Goal: Use online tool/utility: Utilize a website feature to perform a specific function

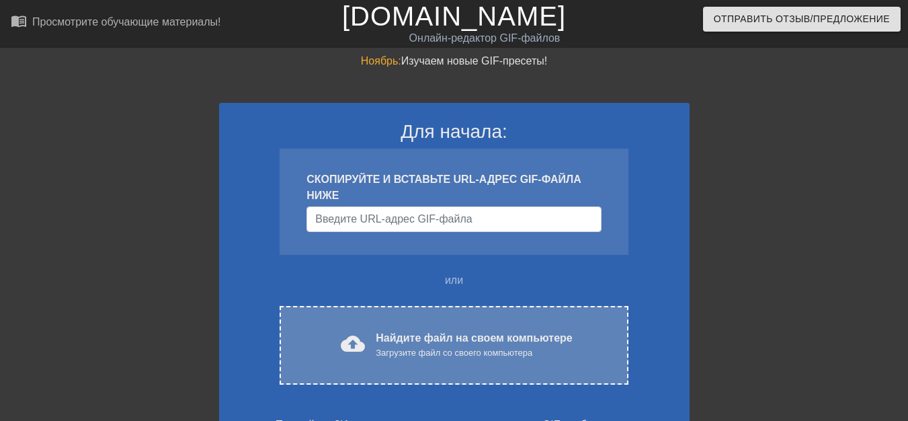
click at [375, 333] on div "cloud_upload Найдите файл на своем компьютере Загрузите файл со своего компьюте…" at bounding box center [454, 345] width 292 height 30
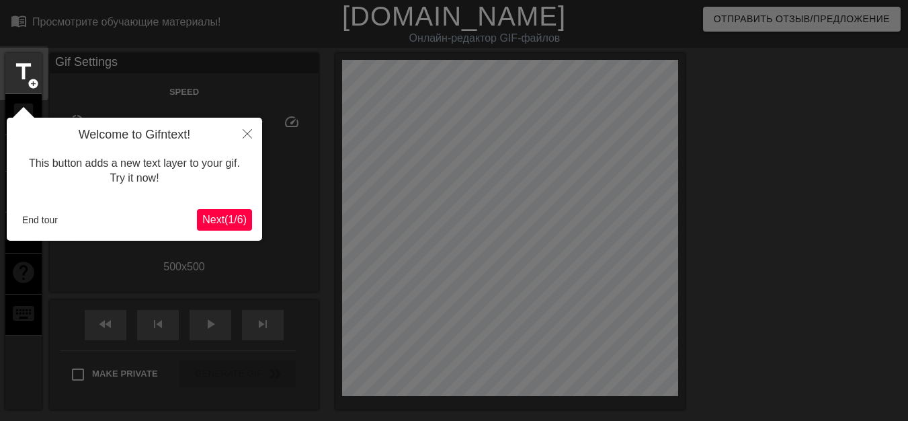
scroll to position [33, 0]
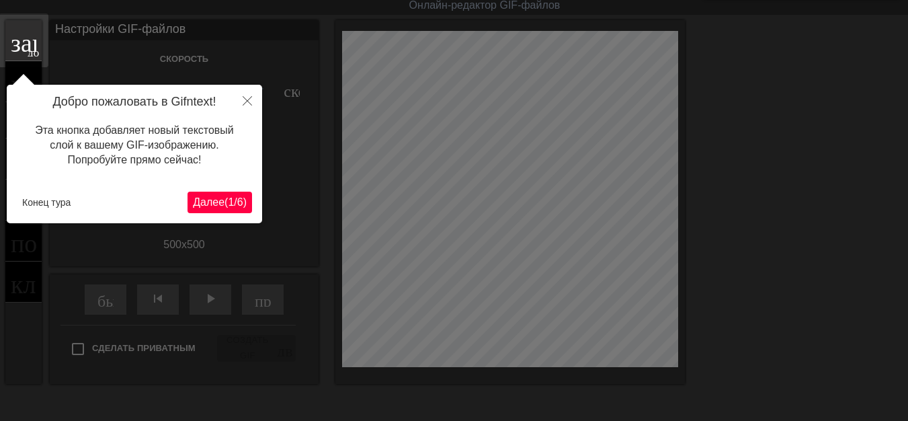
click at [200, 205] on font "Далее" at bounding box center [209, 201] width 32 height 11
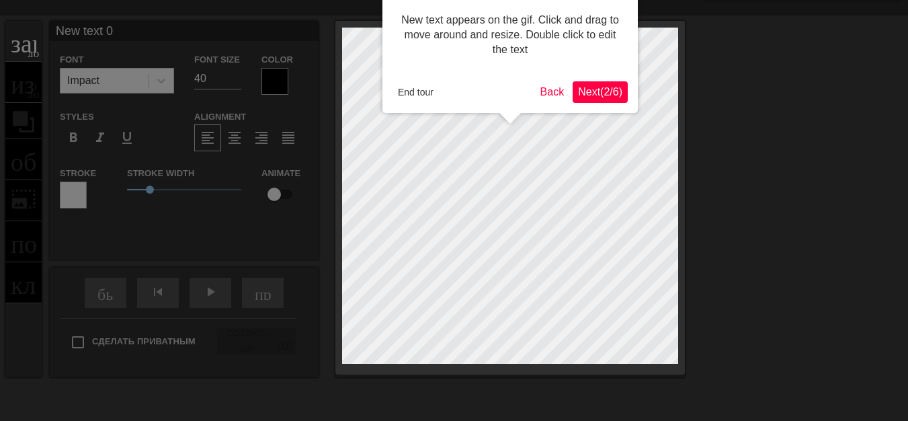
scroll to position [0, 0]
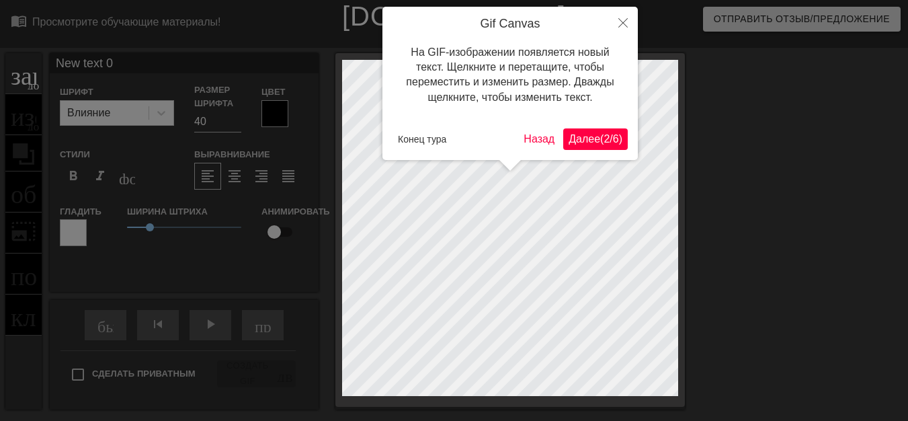
click at [575, 140] on font "Далее" at bounding box center [584, 138] width 32 height 11
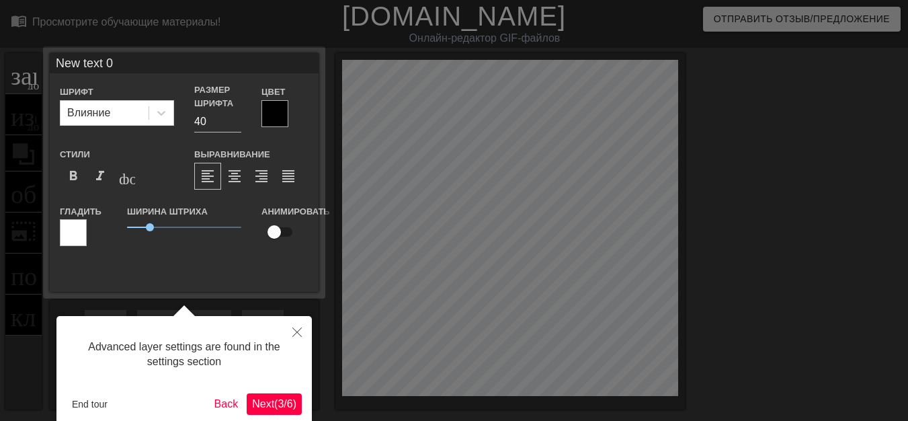
scroll to position [33, 0]
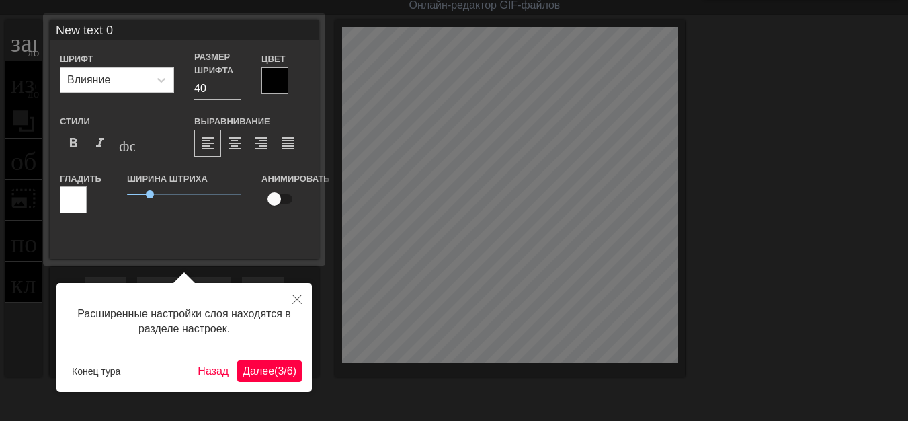
click at [274, 376] on font "(" at bounding box center [275, 370] width 3 height 11
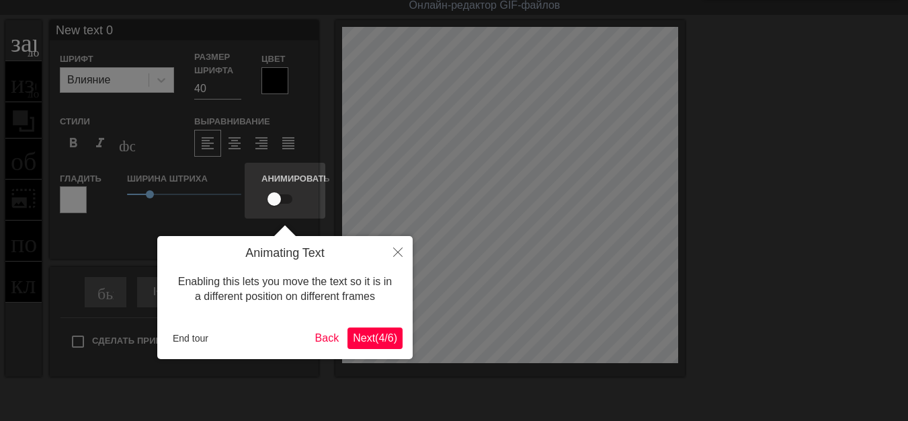
click at [261, 374] on div at bounding box center [454, 236] width 908 height 538
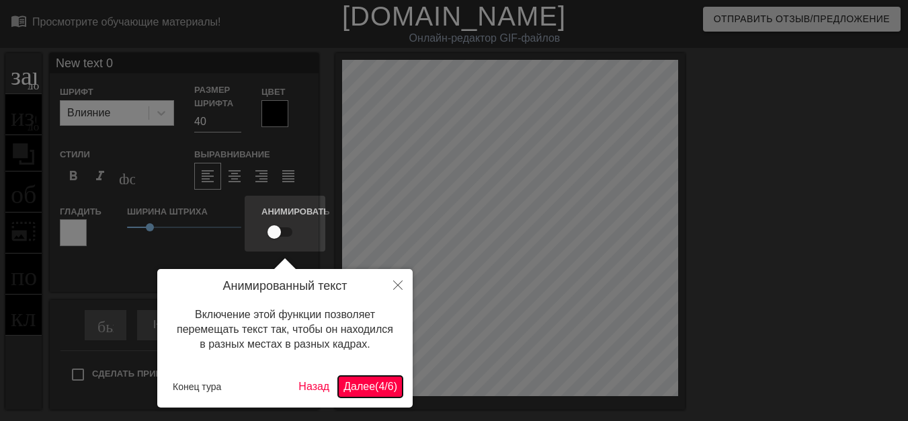
click at [375, 391] on font "(" at bounding box center [376, 385] width 3 height 11
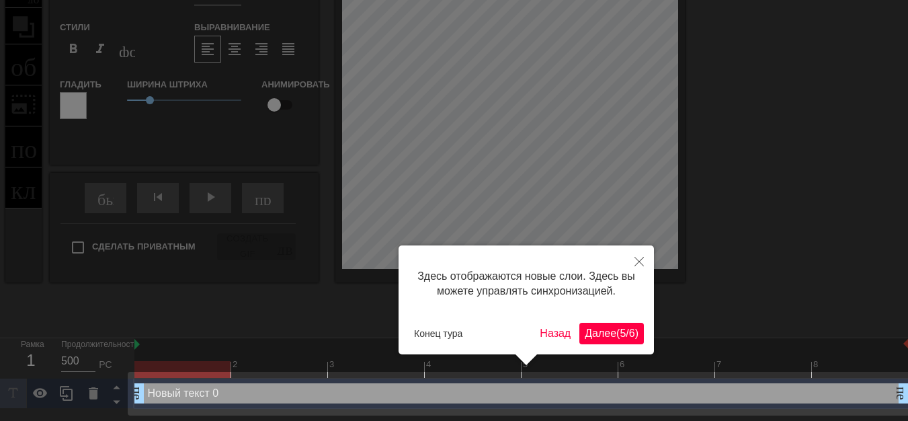
click at [616, 334] on font "(" at bounding box center [617, 332] width 3 height 11
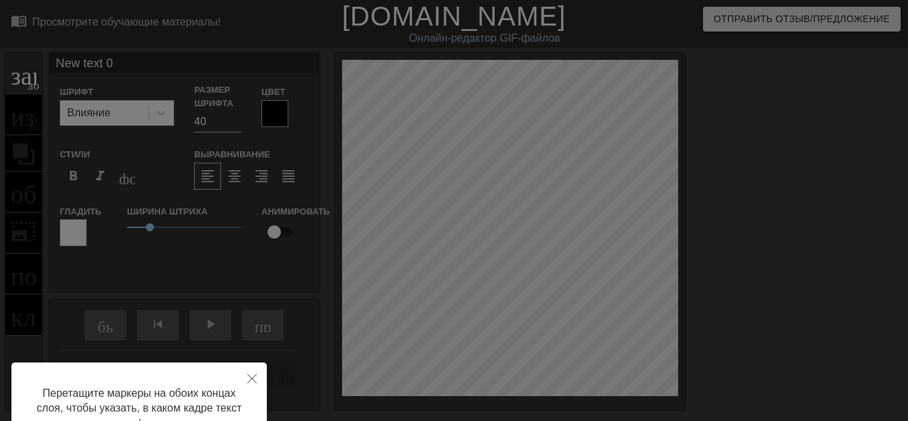
scroll to position [122, 0]
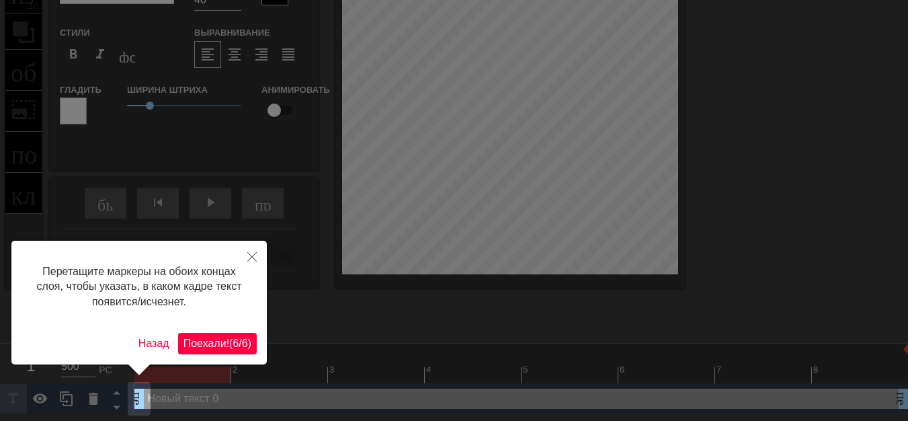
click at [208, 338] on font "Поехали!" at bounding box center [206, 342] width 46 height 11
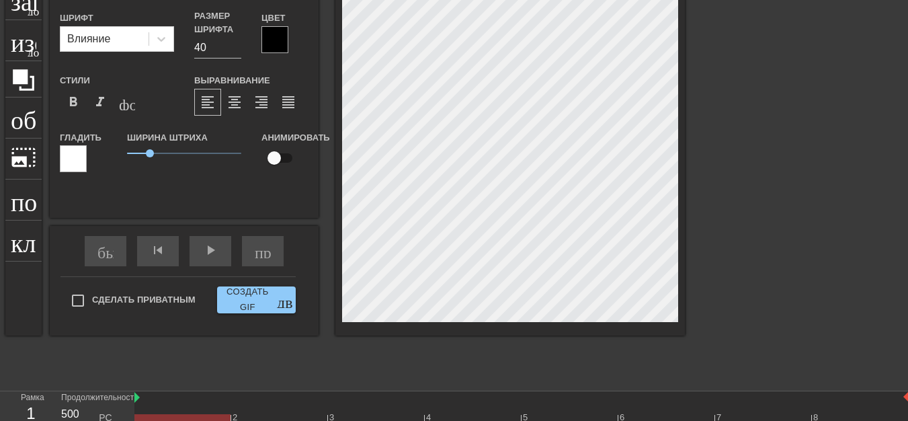
scroll to position [50, 0]
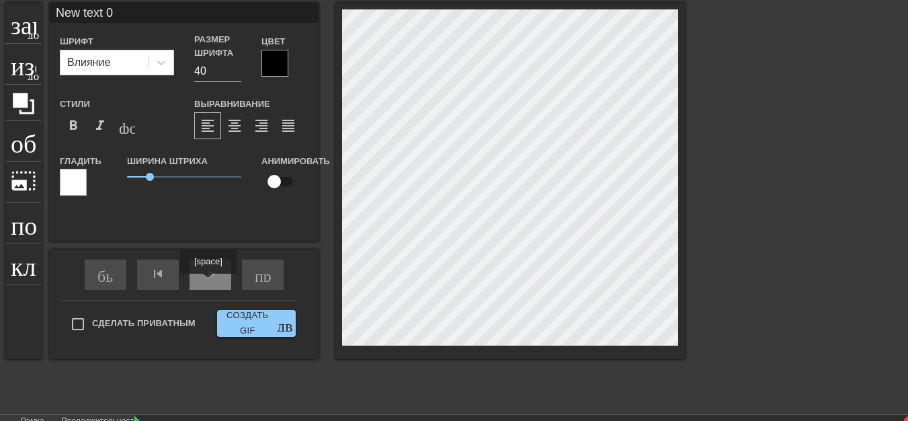
click at [208, 283] on div "play_arrow" at bounding box center [210, 274] width 42 height 30
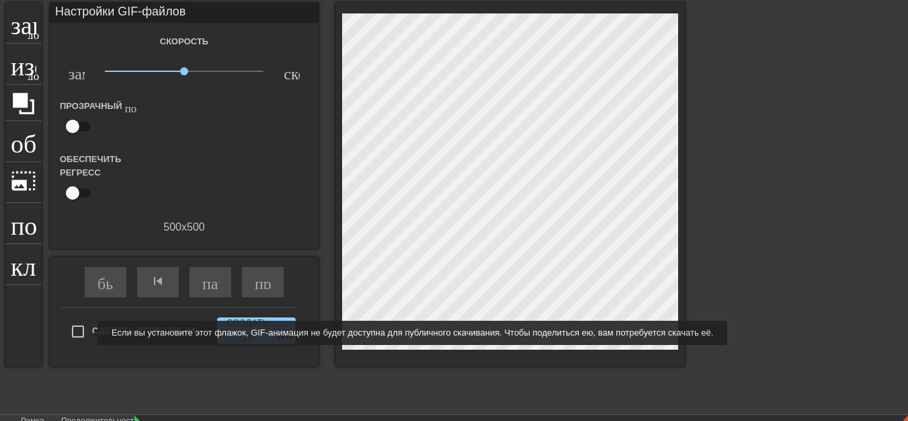
type input "500"
click at [87, 333] on input "Сделать приватным" at bounding box center [78, 331] width 28 height 28
checkbox input "true"
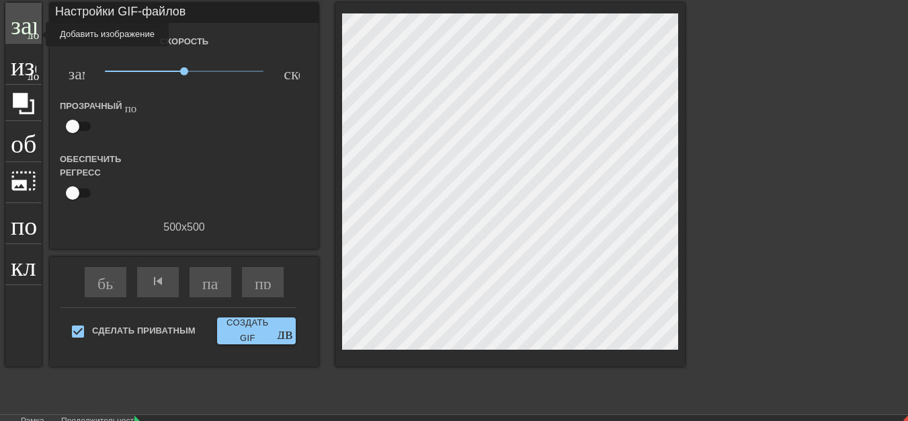
click at [37, 34] on font "добавить_круг" at bounding box center [66, 33] width 77 height 11
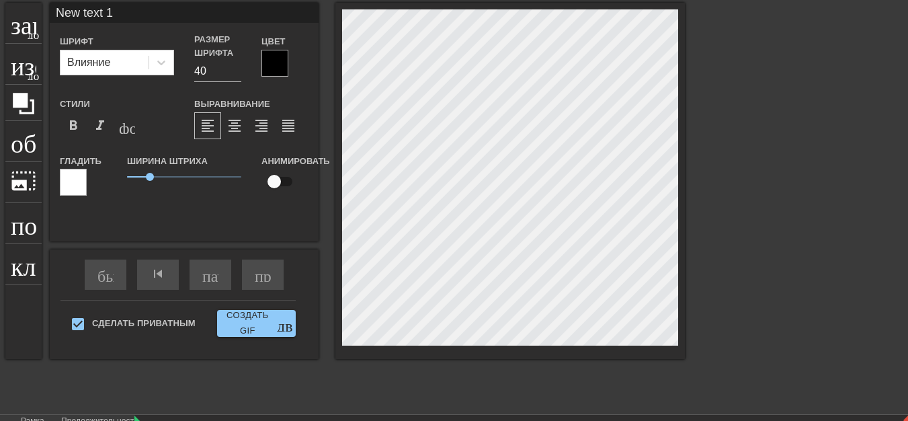
scroll to position [2, 4]
type input "500"
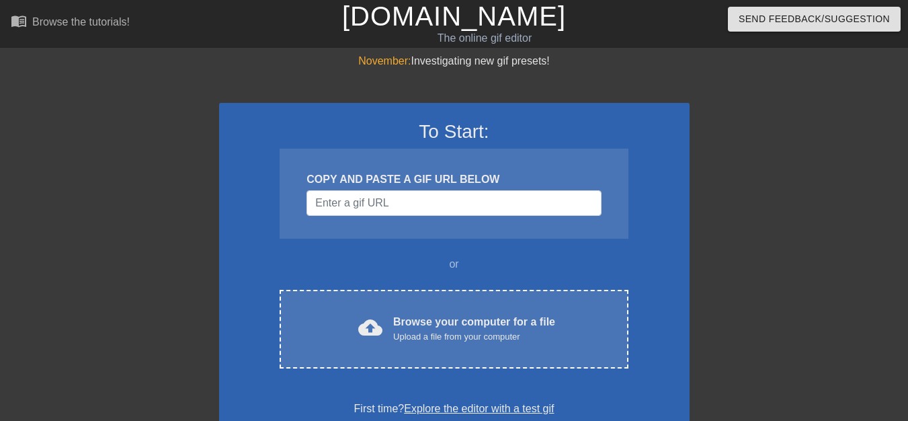
click at [730, 206] on div at bounding box center [806, 254] width 202 height 403
click at [731, 204] on div at bounding box center [806, 254] width 202 height 403
click at [728, 195] on div at bounding box center [806, 254] width 202 height 403
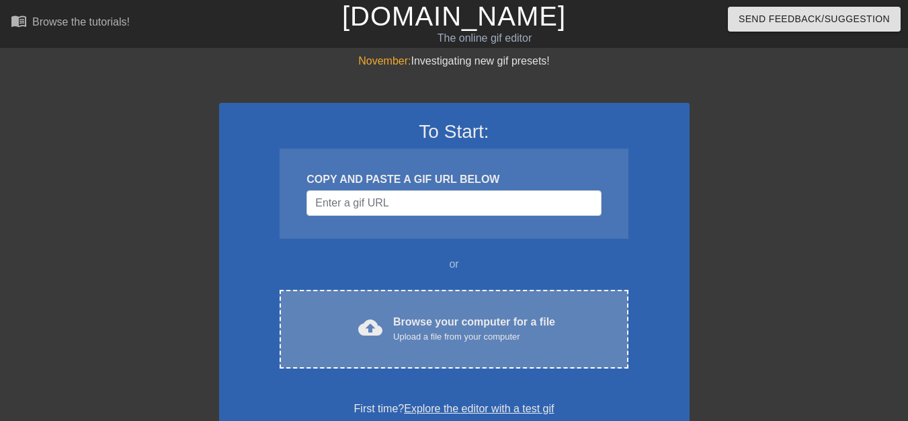
click at [428, 318] on div "Browse your computer for a file Upload a file from your computer" at bounding box center [474, 329] width 162 height 30
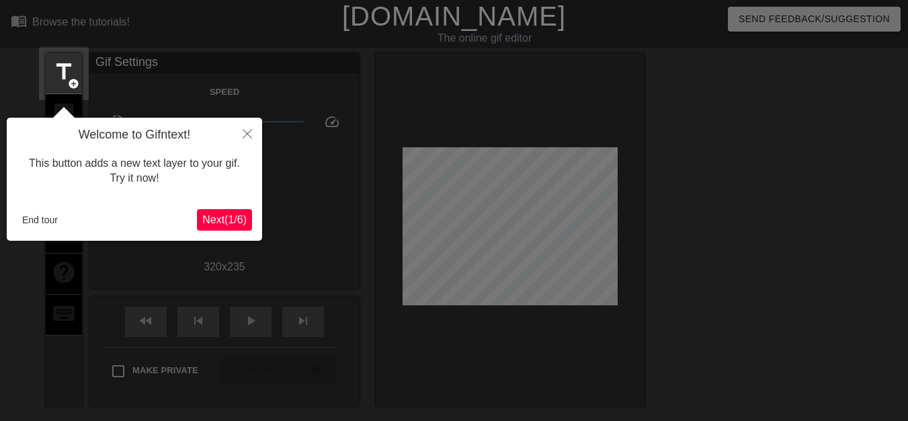
scroll to position [33, 0]
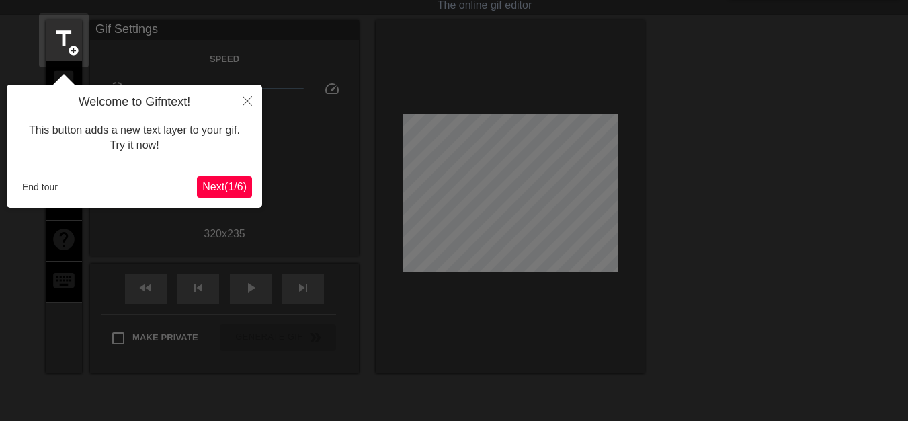
click at [222, 185] on span "Next ( 1 / 6 )" at bounding box center [224, 186] width 44 height 11
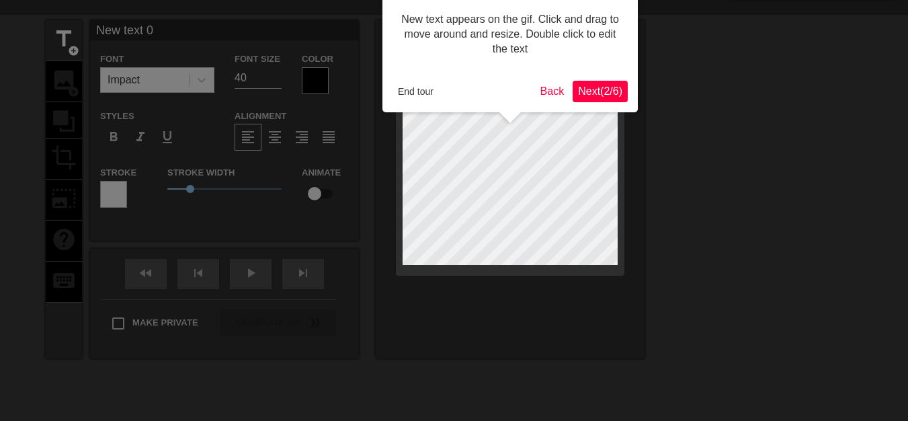
scroll to position [0, 0]
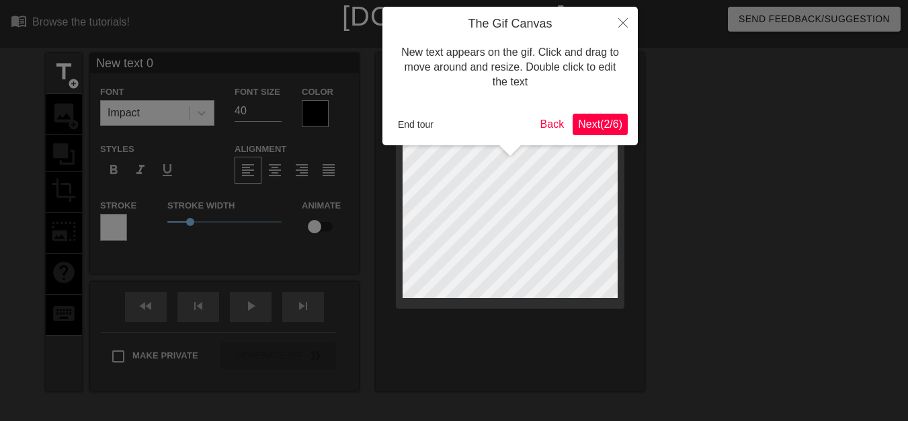
click at [584, 120] on span "Next ( 2 / 6 )" at bounding box center [600, 123] width 44 height 11
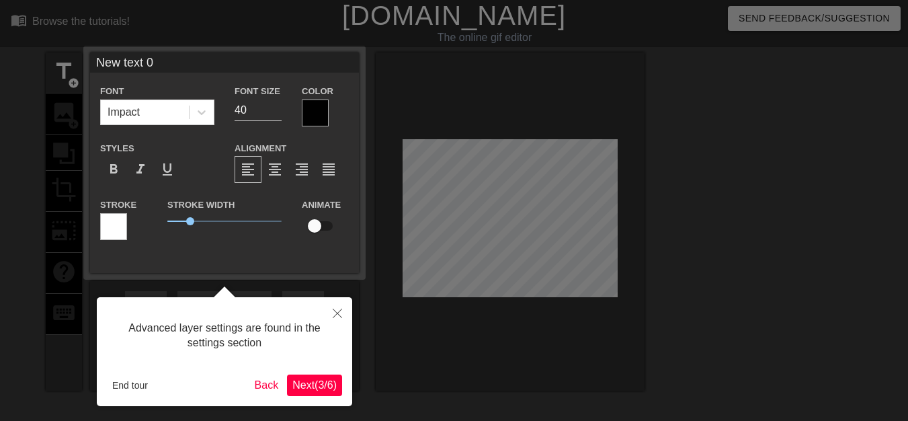
scroll to position [33, 0]
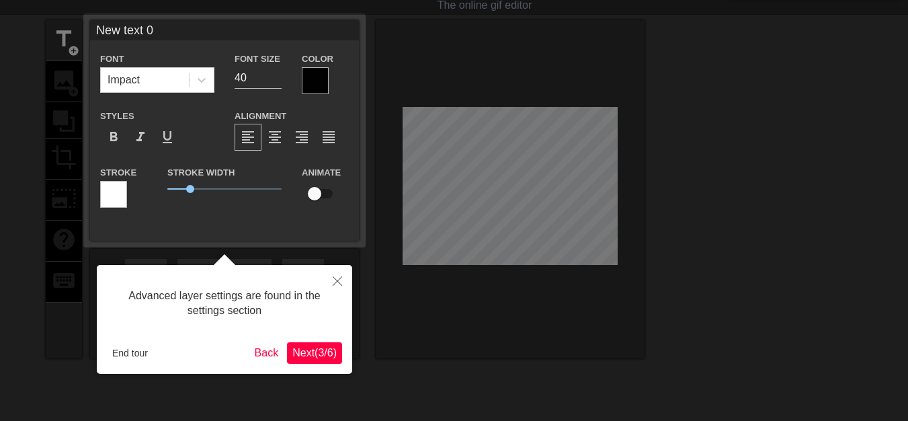
click at [317, 352] on span "Next ( 3 / 6 )" at bounding box center [314, 352] width 44 height 11
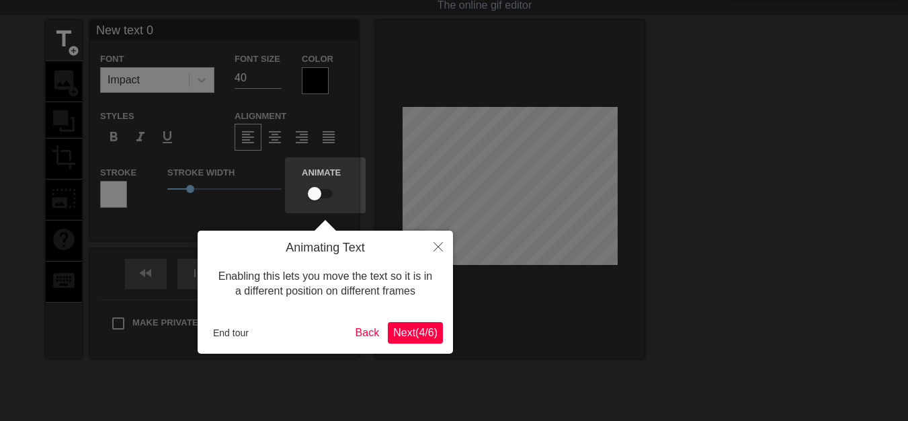
scroll to position [0, 0]
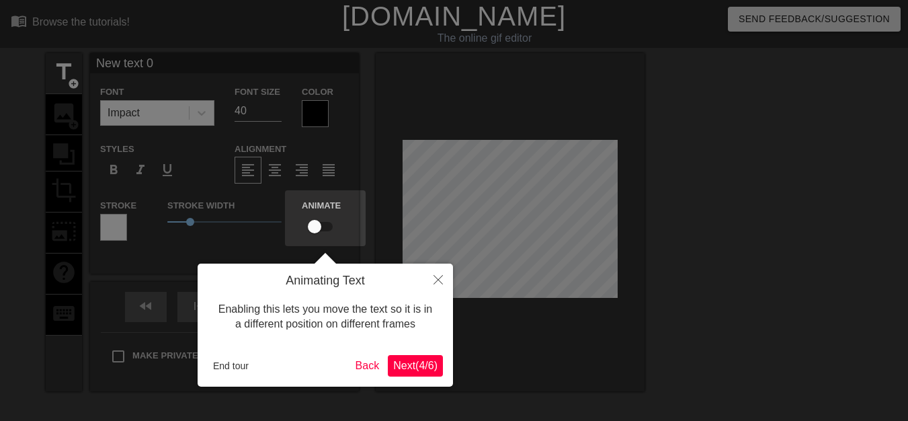
click at [398, 363] on span "Next ( 4 / 6 )" at bounding box center [415, 364] width 44 height 11
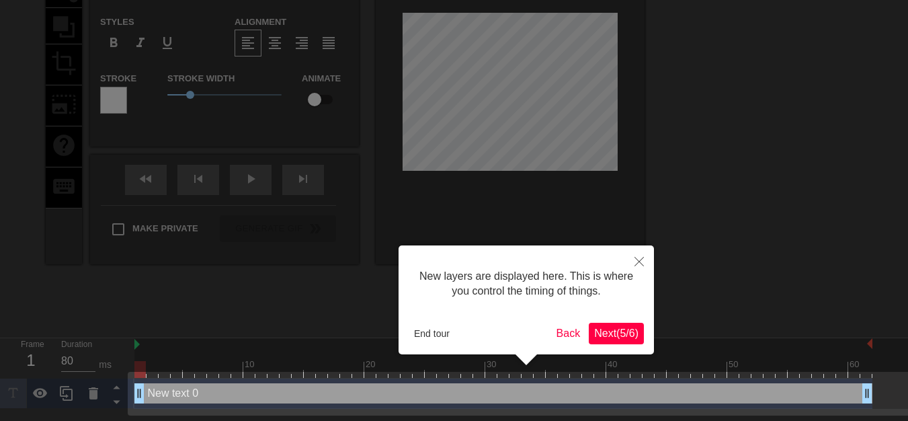
click at [610, 335] on span "Next ( 5 / 6 )" at bounding box center [616, 332] width 44 height 11
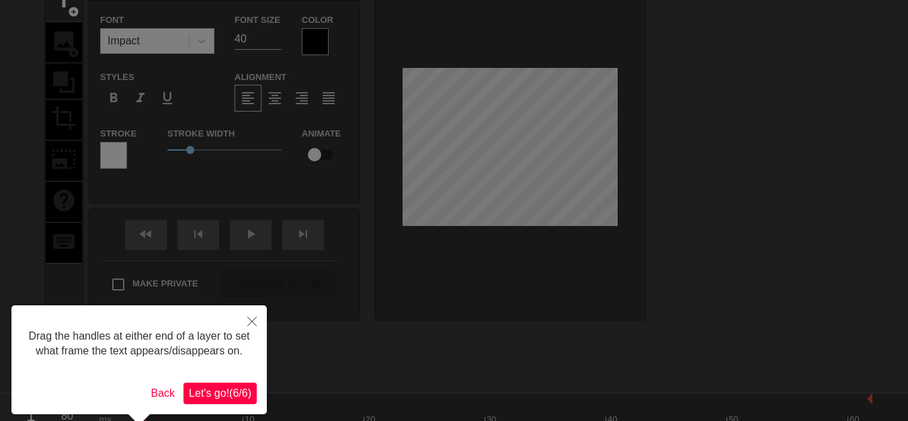
scroll to position [0, 0]
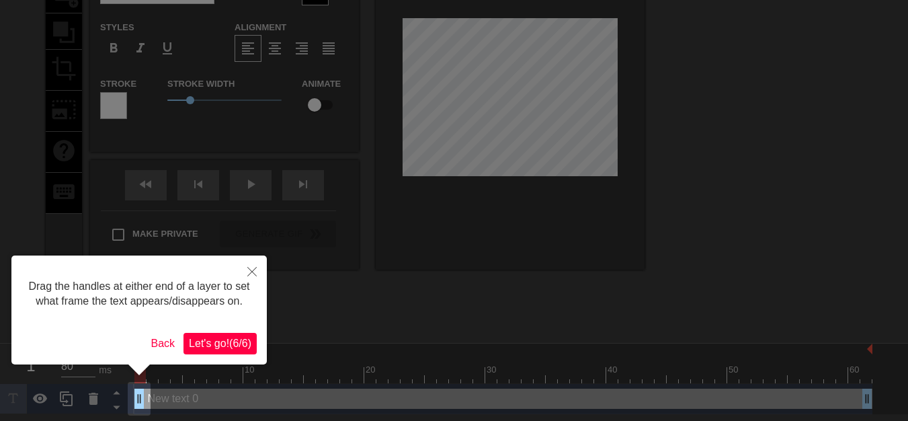
click at [225, 345] on span "Let's go! ( 6 / 6 )" at bounding box center [220, 342] width 62 height 11
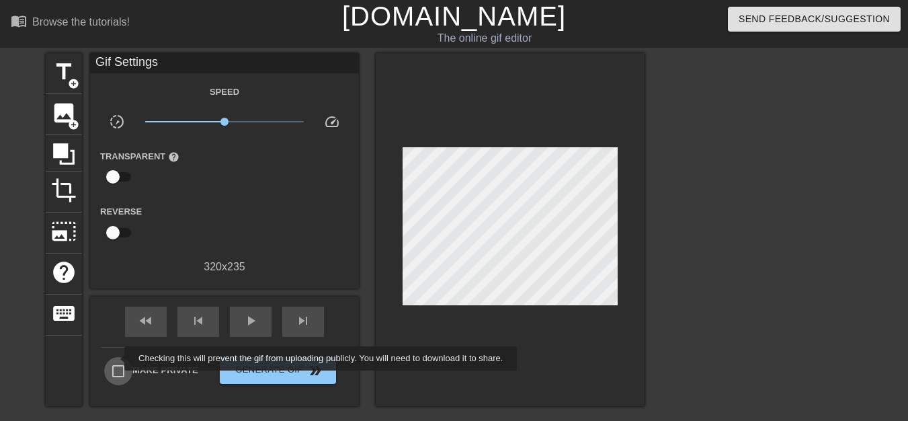
click at [116, 358] on input "Make Private" at bounding box center [118, 371] width 28 height 28
checkbox input "true"
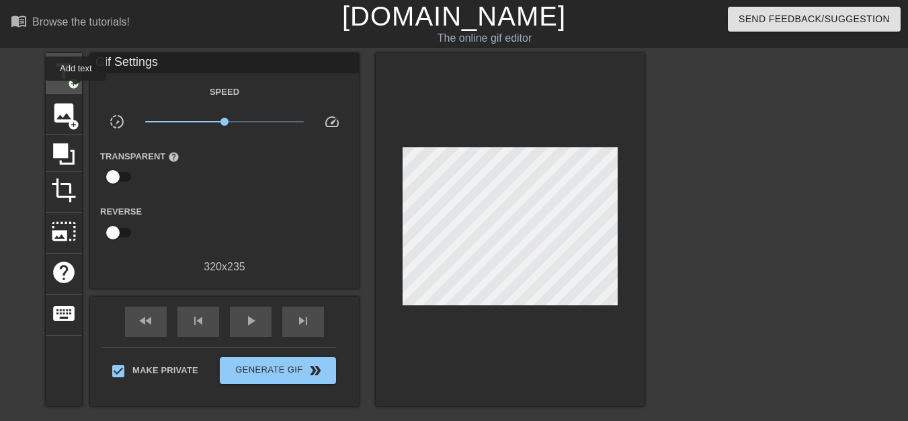
click at [76, 90] on div "title add_circle" at bounding box center [64, 73] width 36 height 41
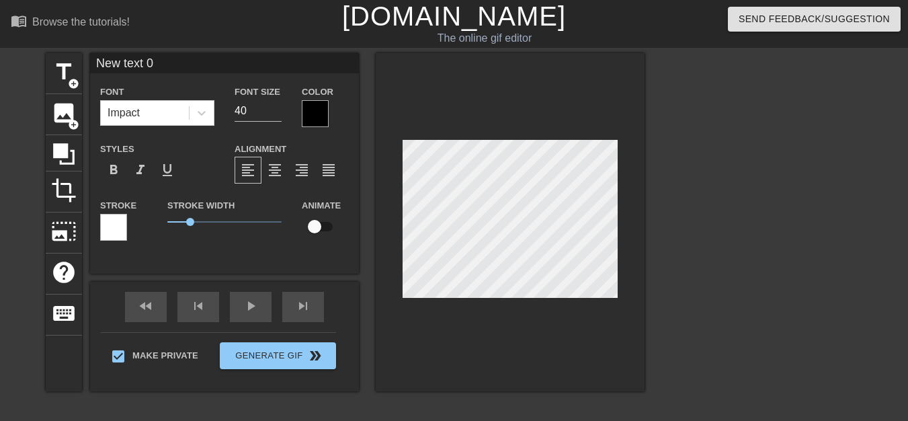
scroll to position [2, 2]
type input "New text"
type textarea "New text"
type input "New text"
type textarea "New text"
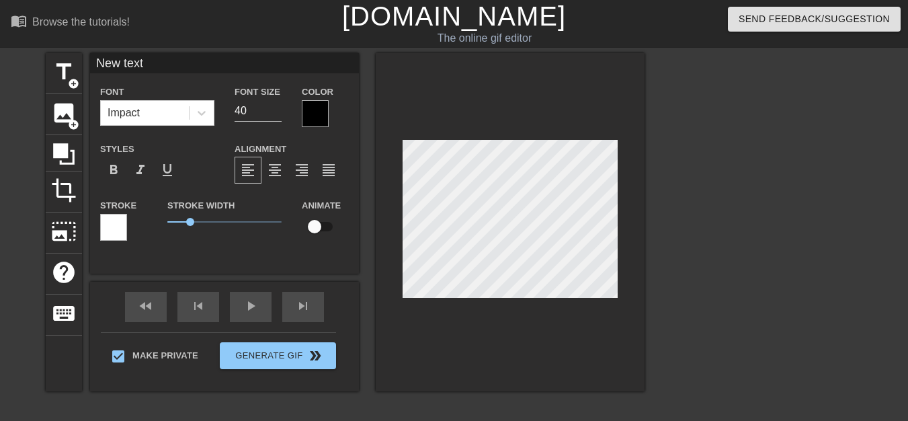
type input "New tex"
type textarea "New tex"
type input "New te"
type textarea "New te"
type input "New t"
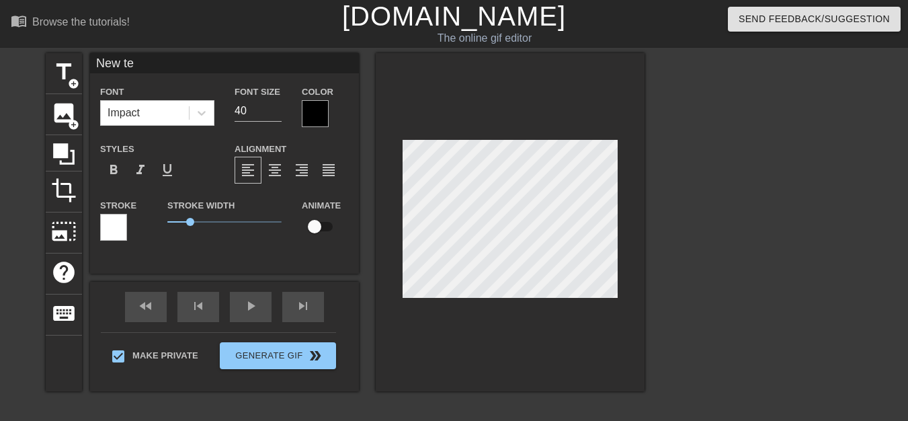
type textarea "New t"
type input "New"
type textarea "New"
type input "New"
type textarea "New"
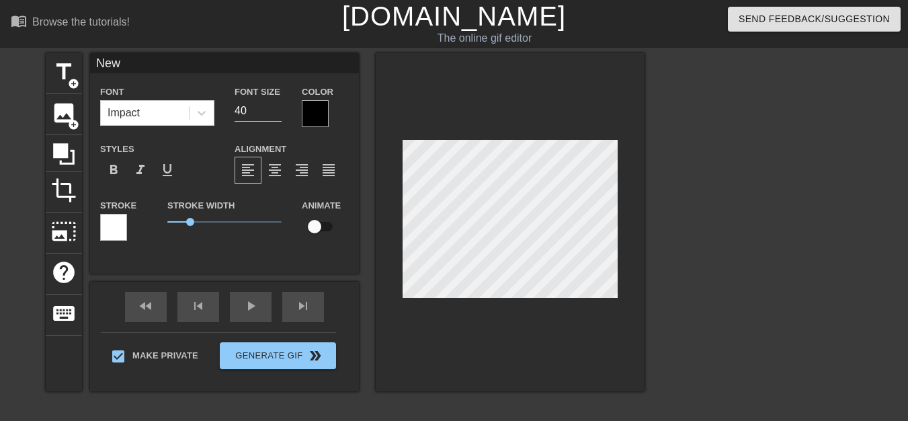
type input "Ne"
type textarea "Ne"
type input "N"
type textarea "N"
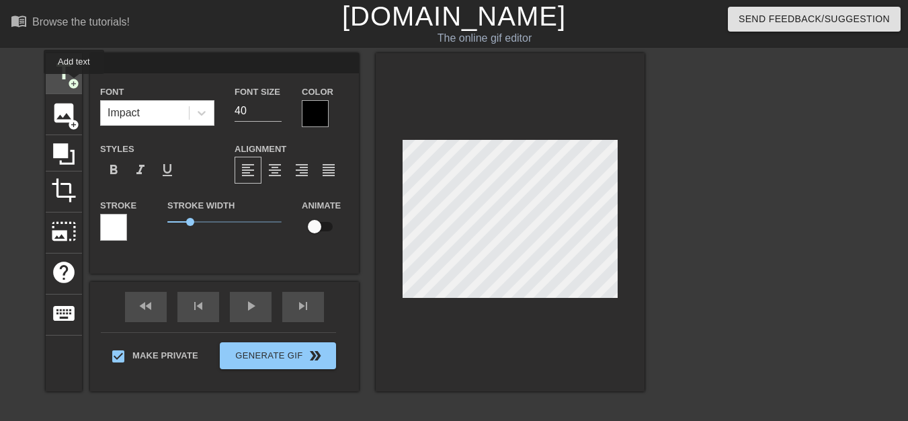
click at [74, 83] on span "add_circle" at bounding box center [73, 83] width 11 height 11
type input "New text 2"
type input "New text"
type textarea "New text"
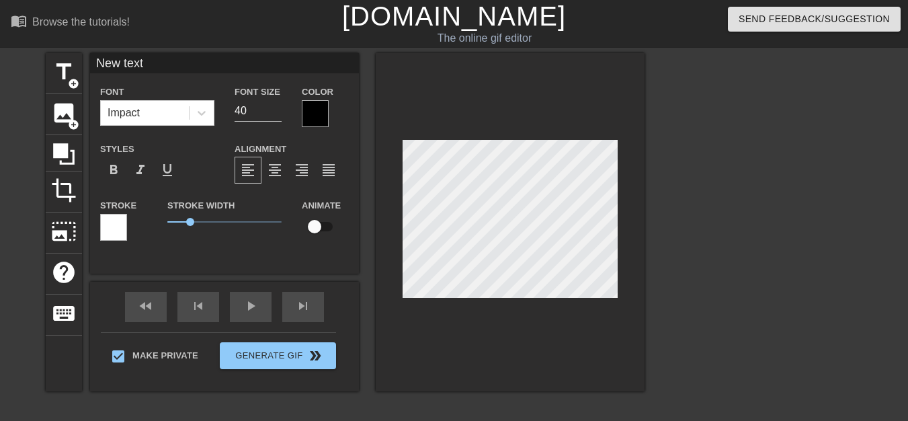
type input "New text"
type textarea "New text"
type input "New tex"
type textarea "New tex"
type input "New te"
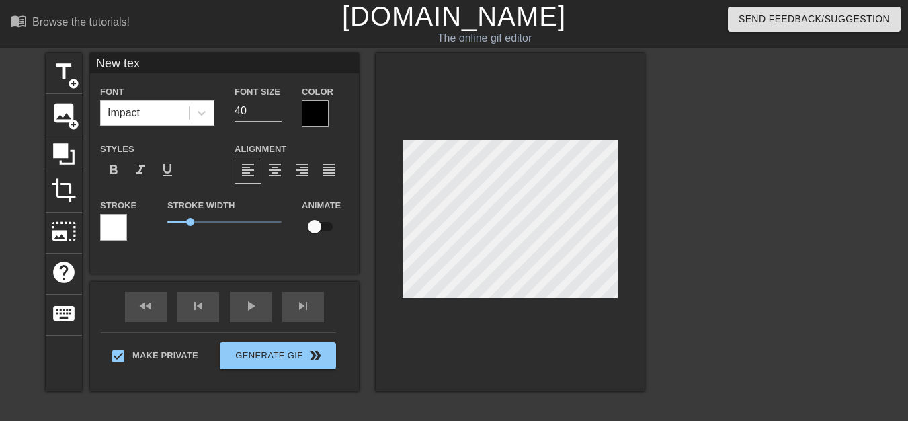
type textarea "New te"
type input "New t"
type textarea "New t"
type input "New"
type textarea "New"
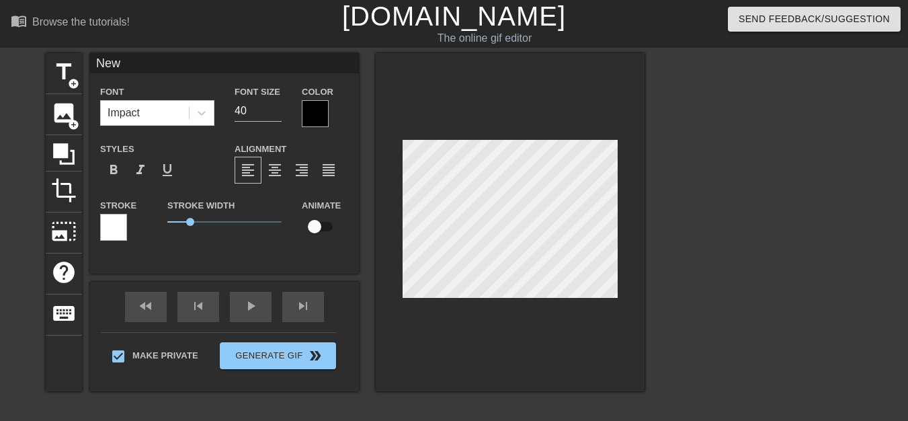
type input "New"
type textarea "New"
type input "Ne"
type textarea "Ne"
type input "N"
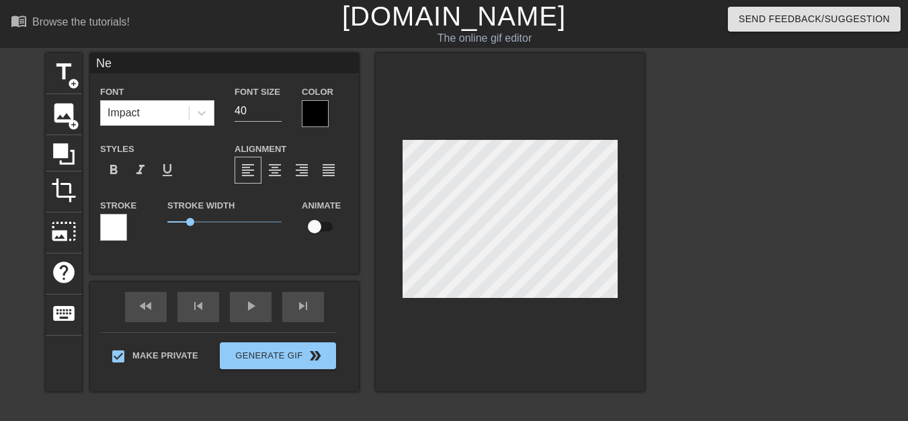
type textarea "N"
type input "L"
type textarea "L"
type input "LT"
type textarea "LT"
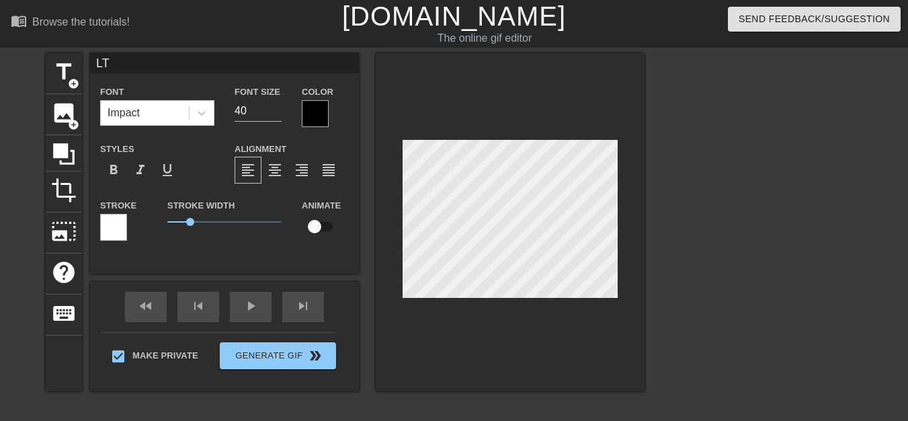
type input "LTH"
type textarea "LTH"
type input "LTH;"
type textarea "LTH;"
type input "LTH;B"
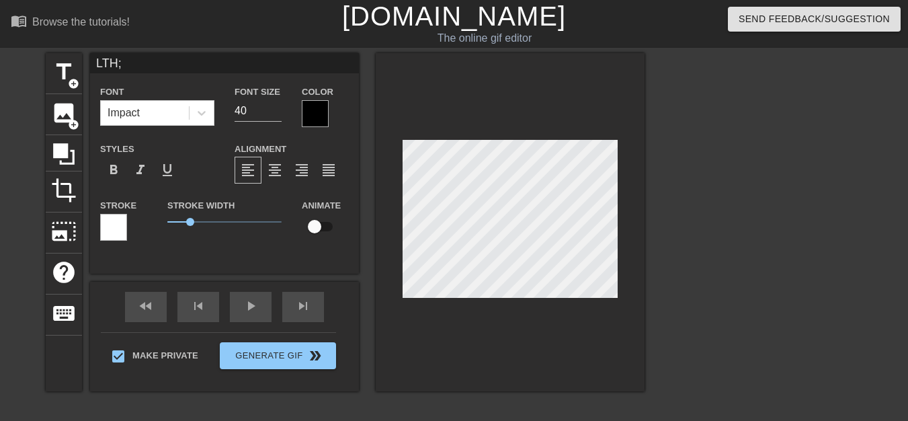
type textarea "LTH;B"
type input "LTH;B"
type textarea "LTH;B"
type input "LTH;B ,"
type textarea "LTH;B ,"
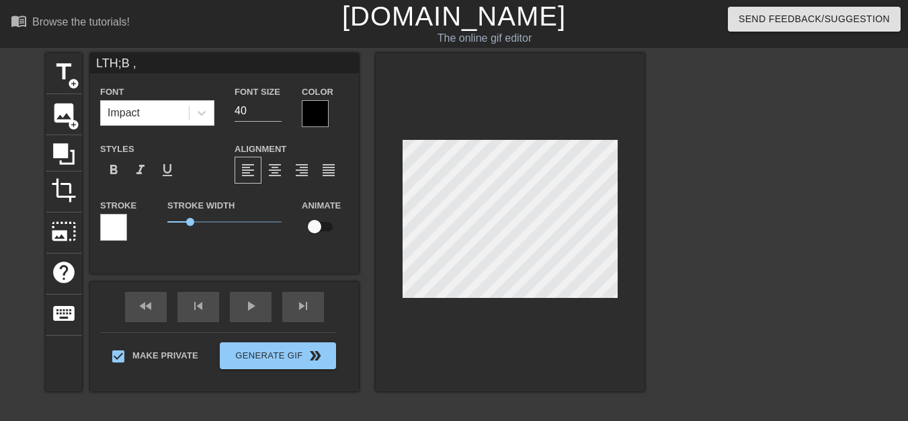
type input "LTH;B ,F"
type textarea "LTH;B ,F"
type input "LTH;B ,FY"
type textarea "LTH;B ,FY"
type input "LTH;B ,FYF"
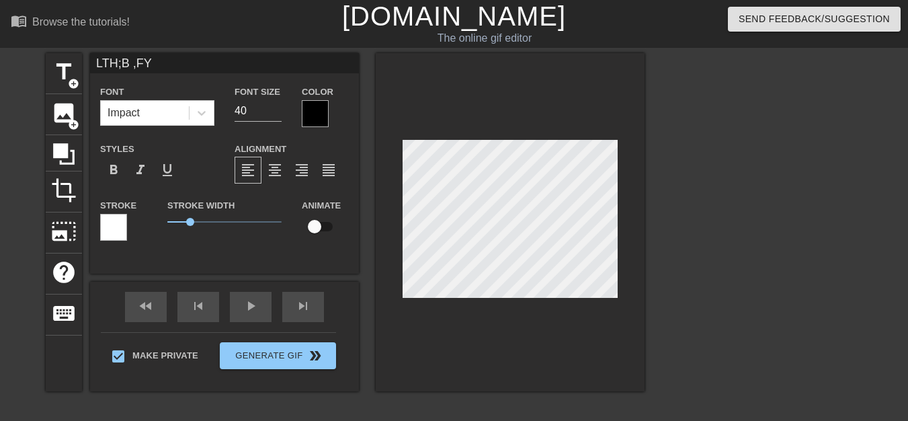
type textarea "LTH;B ,FYF"
type input "LTH;B ,FYFY"
type textarea "LTH;B ,FYFY"
type input "LTH;B ,FYF"
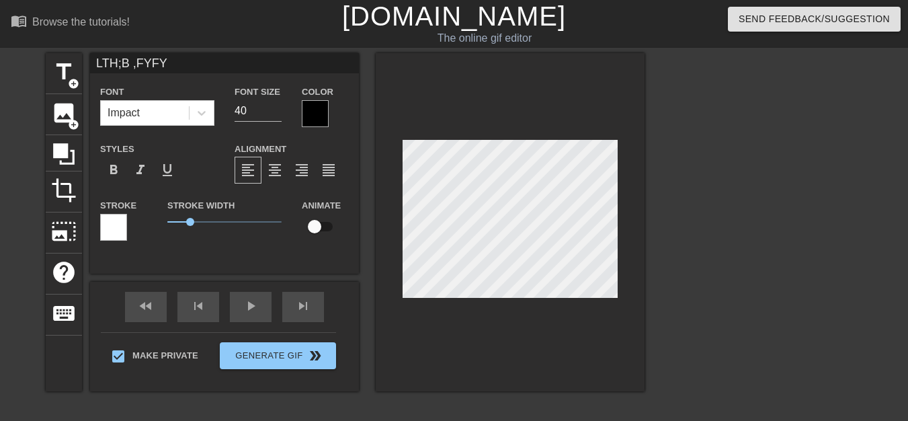
type textarea "LTH;B ,FYF"
type input "LTH;B ,FY"
type textarea "LTH;B ,FY"
type input "LTH;B ,F"
type textarea "LTH;B ,F"
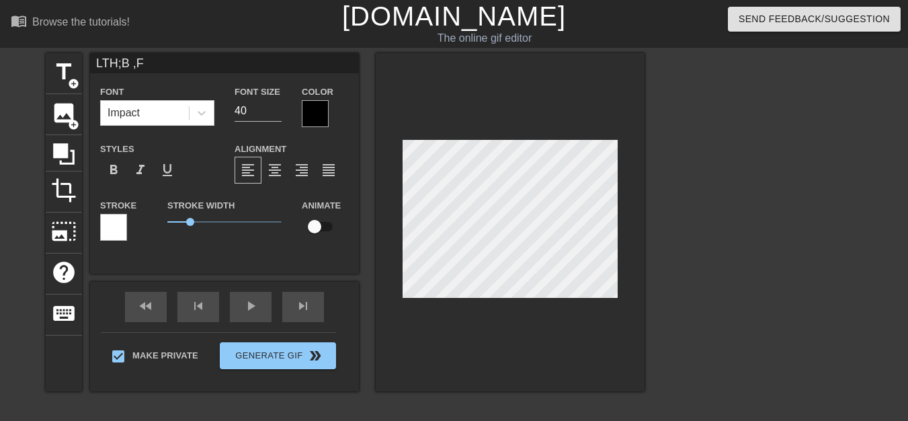
type input "LTH;B ,"
type textarea "LTH;B ,"
type input "LTH;B"
type textarea "LTH;B"
type input "LTH;B"
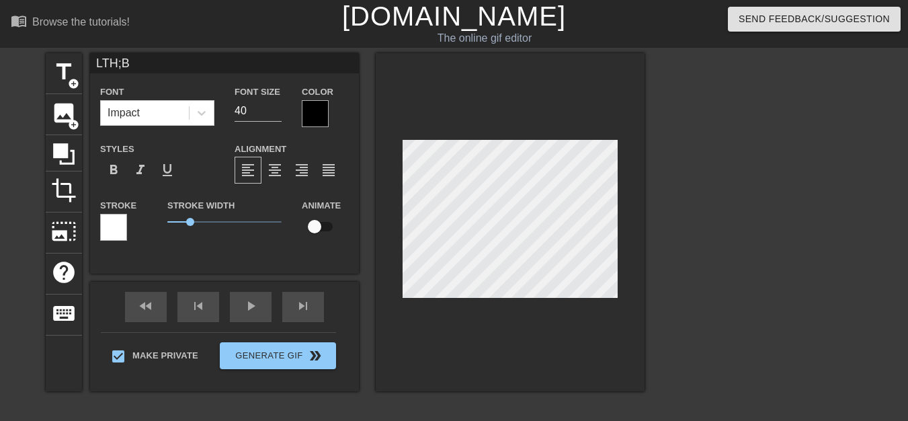
type textarea "LTH;B"
type input "LTH;"
type textarea "LTH;"
type input "LTH"
type textarea "LTH"
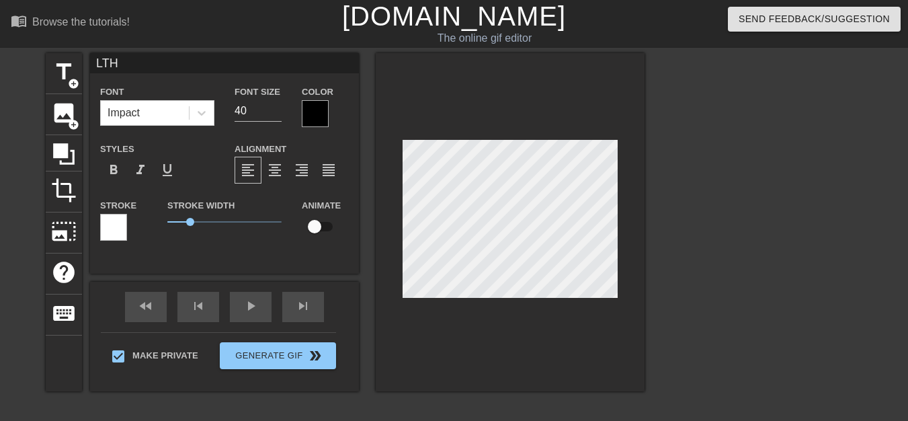
type input "LT"
type textarea "LT"
type input "L"
type textarea "L"
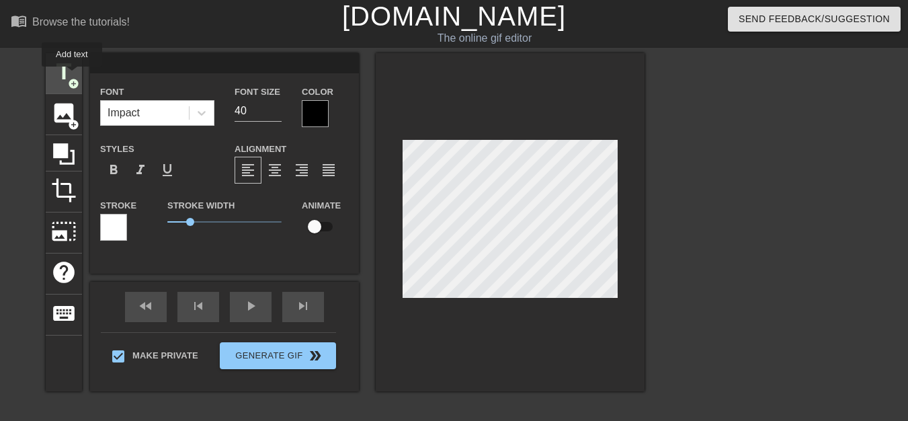
click at [72, 76] on span "title" at bounding box center [64, 72] width 26 height 26
type input "New text"
type textarea "New text"
type input "New text"
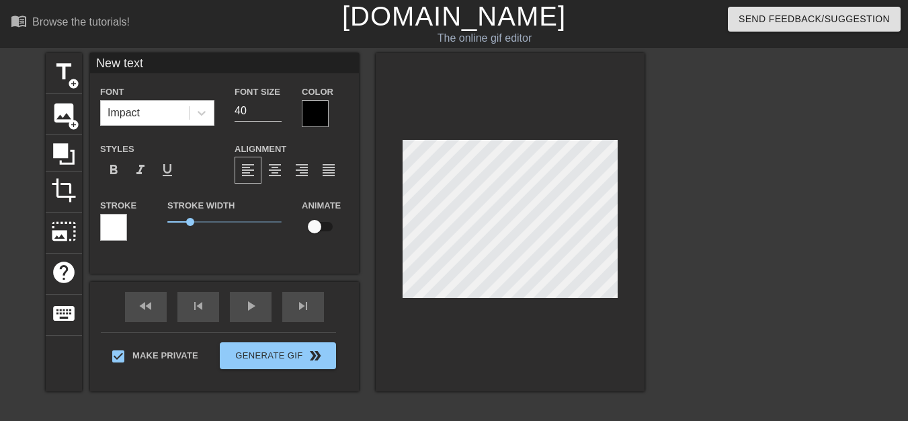
type textarea "New text"
type input "New tex"
type textarea "New tex"
type input "New te"
type textarea "New te"
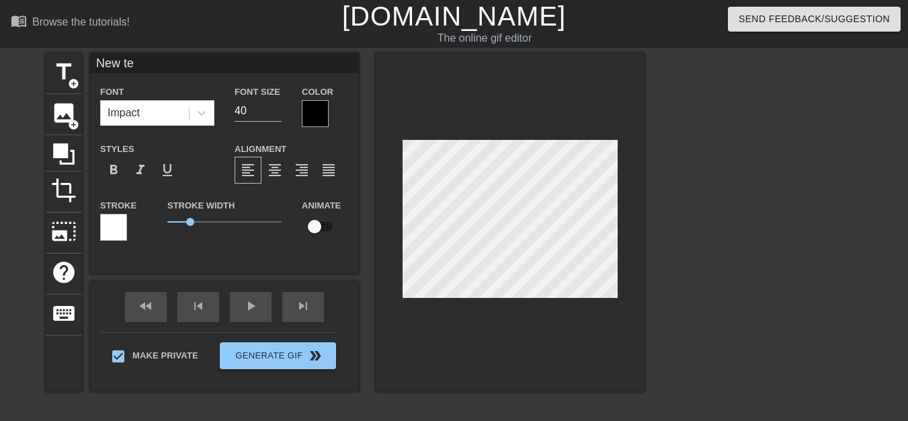
type input "New t"
type textarea "New t"
type input "New"
type textarea "New"
type input "New"
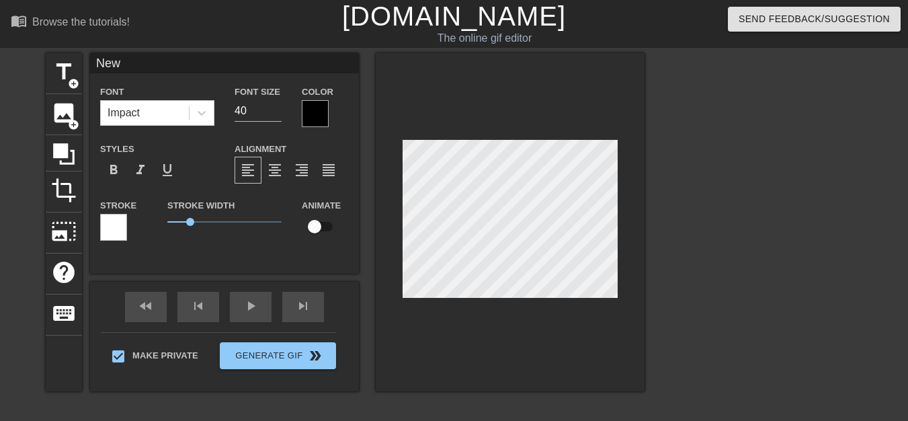
type textarea "New"
type input "Ne"
type textarea "Ne"
type input "N"
type textarea "N"
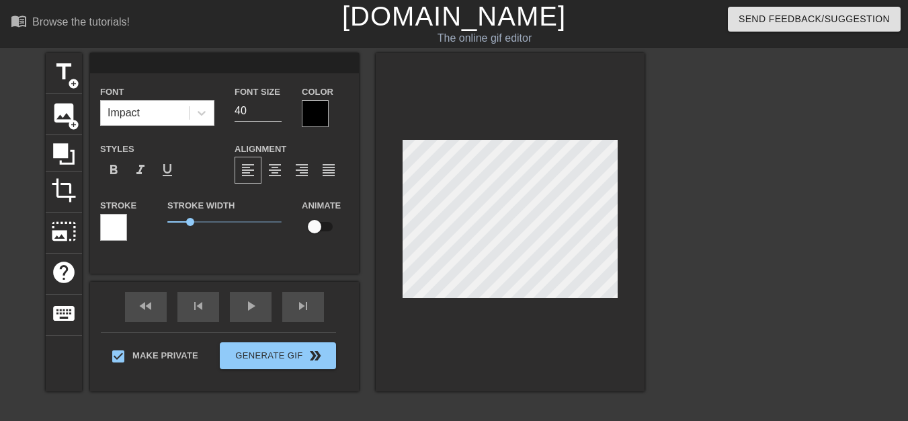
scroll to position [2, 1]
type input "Д"
type textarea "Д"
type input "ДЕ"
type textarea "ДЕ"
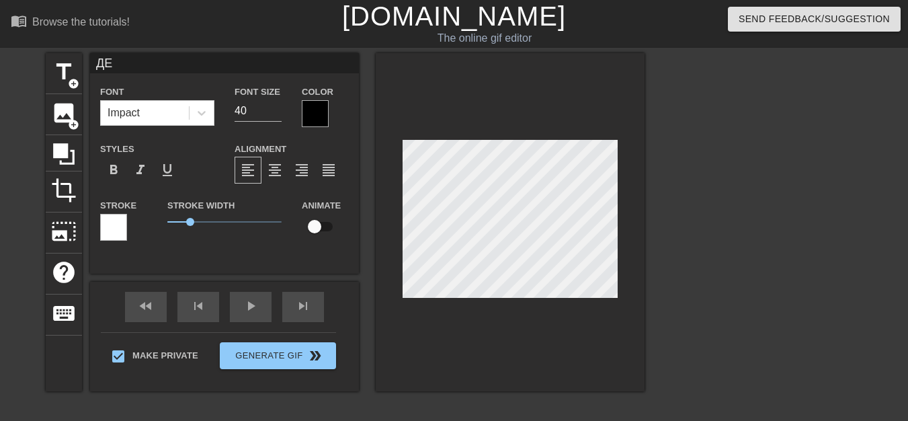
type input "ДЕР"
type textarea "ДЕР"
type input "ДЕРЖ"
type textarea "ДЕРЖ"
type input "ДЕРЖИ"
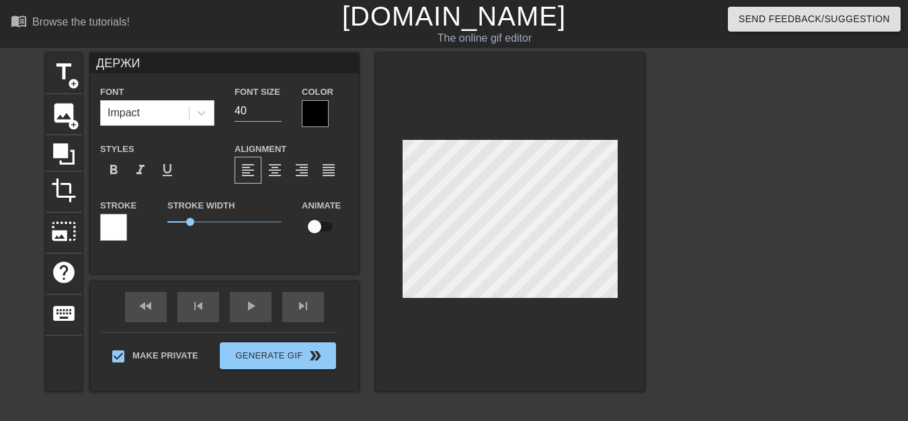
type textarea "ДЕРЖИ"
type input "ДЕРЖИ"
type textarea "ДЕРЖИ"
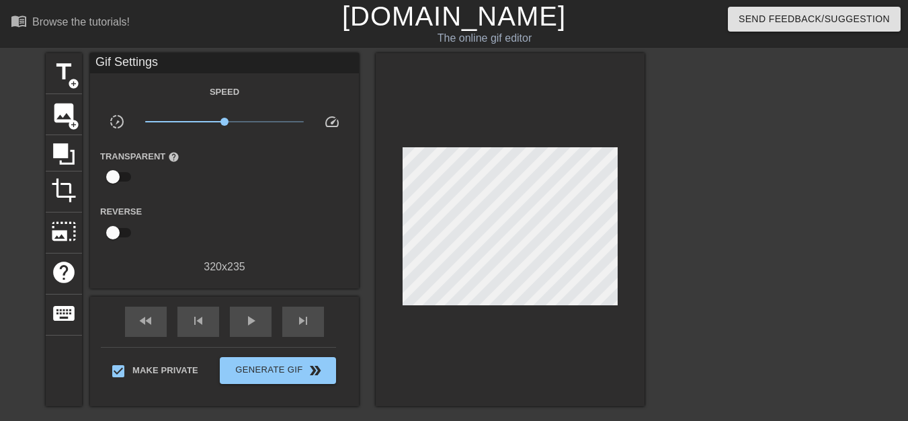
click at [82, 83] on div "title add_circle image add_circle crop photo_size_select_large help keyboard Gi…" at bounding box center [345, 229] width 599 height 353
click at [79, 89] on div "title add_circle" at bounding box center [64, 73] width 36 height 41
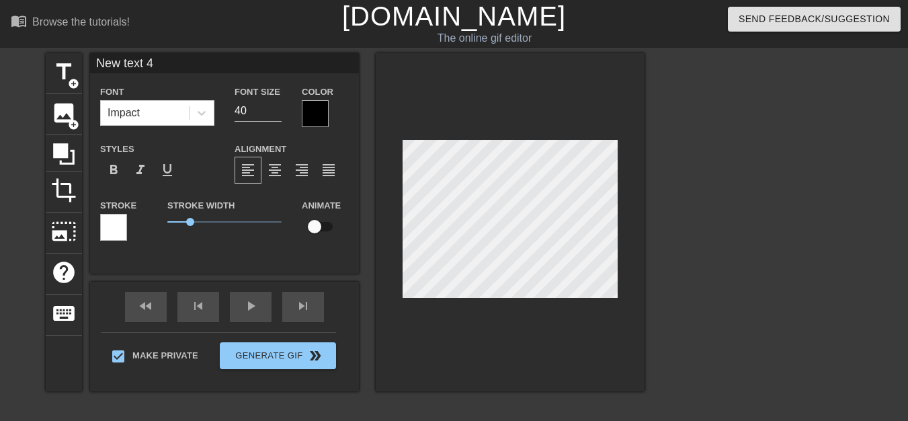
scroll to position [2, 1]
type input "New text"
type textarea "New text"
type input "New text"
type textarea "New text"
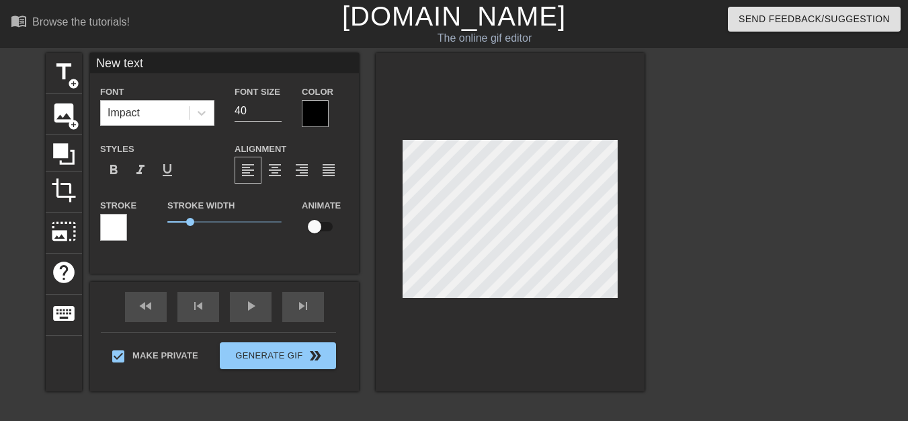
type input "New tex"
type textarea "New tex"
type input "New te"
type textarea "New te"
type input "New t"
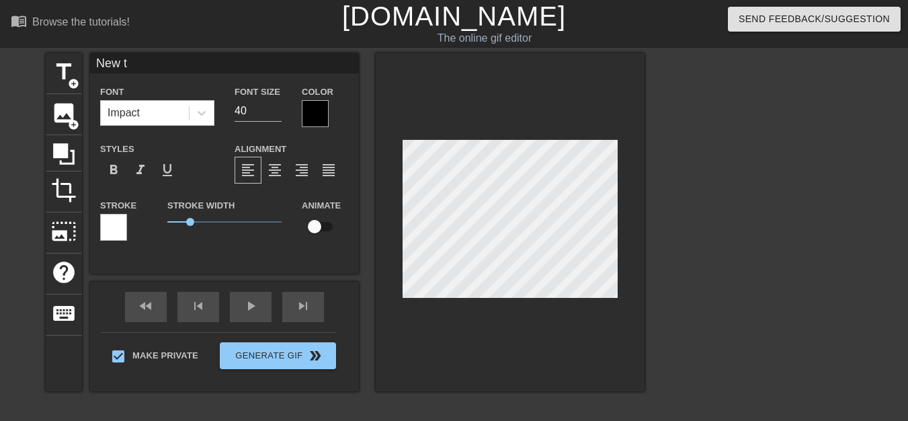
type textarea "New t"
type input "New"
type textarea "New"
type input "New"
type textarea "New"
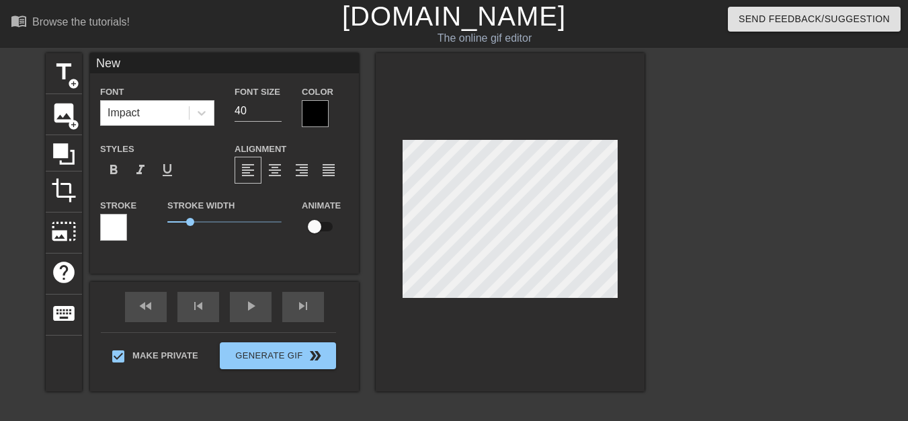
type input "Ne"
type textarea "Ne"
type input "N"
type textarea "N"
type input "Б"
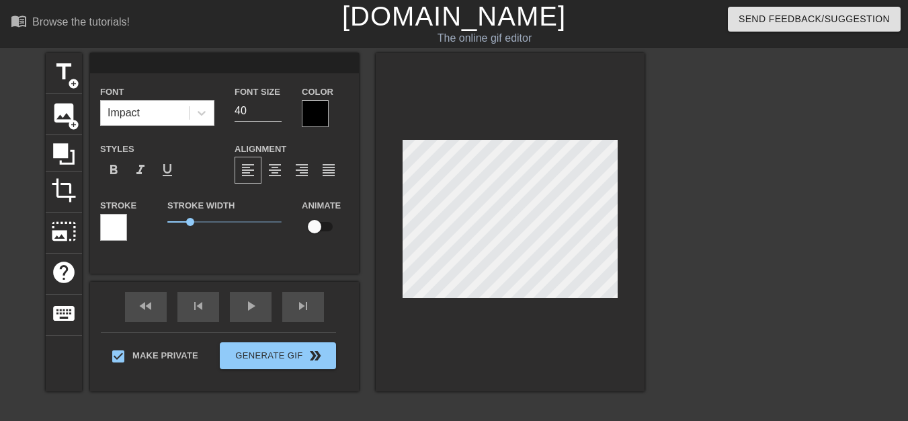
type textarea "Б"
type input "БА"
type textarea "БА"
type input "БАН"
type textarea "БАН"
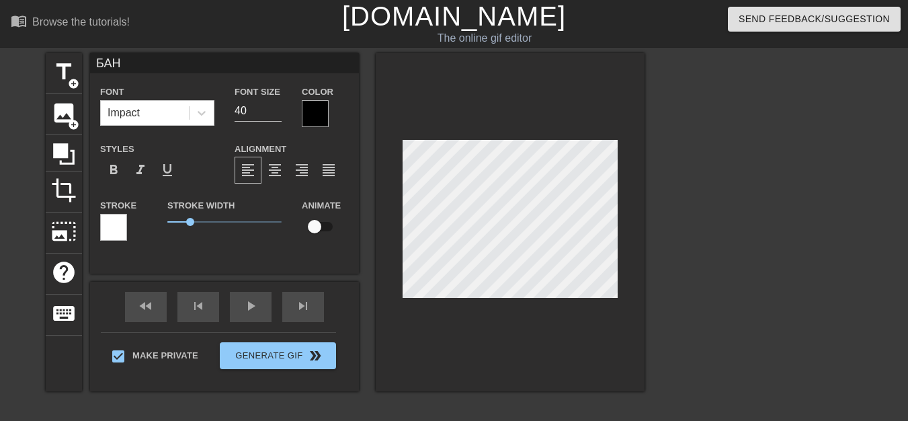
type input "БАНА"
type textarea "БАНА"
type input "БАНАН"
type textarea "БАНАН"
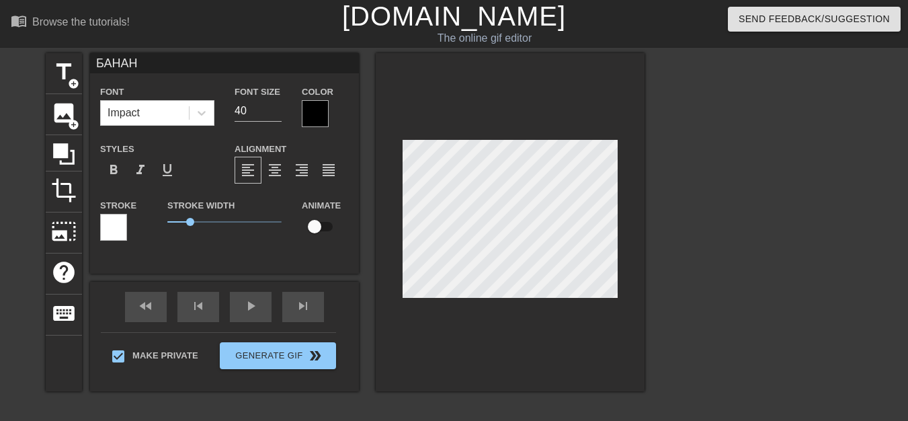
scroll to position [2, 1]
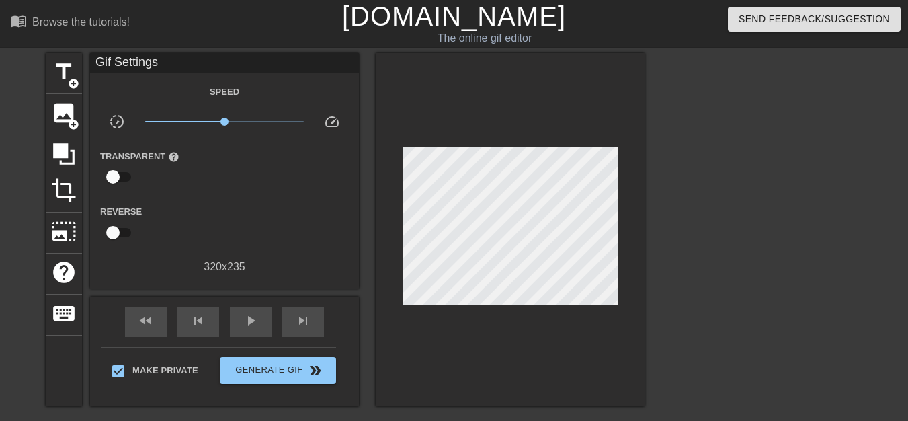
click at [403, 319] on div at bounding box center [510, 229] width 269 height 353
click at [252, 323] on span "play_arrow" at bounding box center [251, 320] width 16 height 16
click at [525, 322] on div at bounding box center [510, 229] width 269 height 353
click at [535, 300] on div at bounding box center [510, 229] width 269 height 353
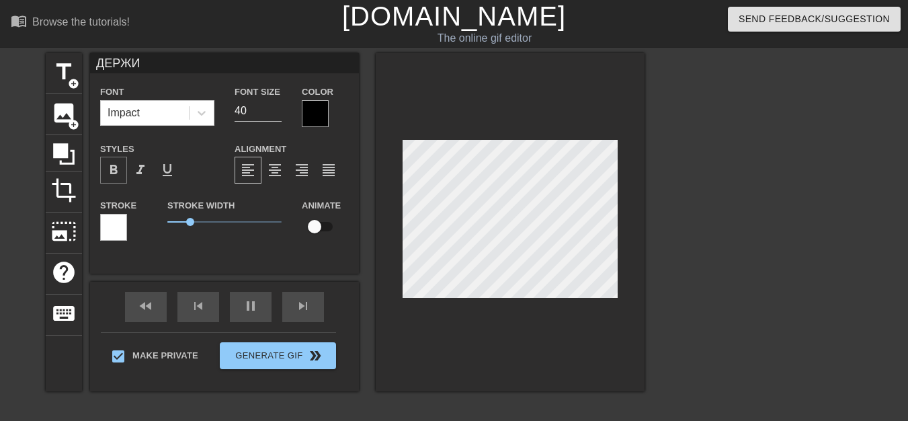
click at [116, 173] on span "format_bold" at bounding box center [113, 170] width 16 height 16
type input "БАНАН"
click at [116, 170] on span "format_bold" at bounding box center [113, 170] width 16 height 16
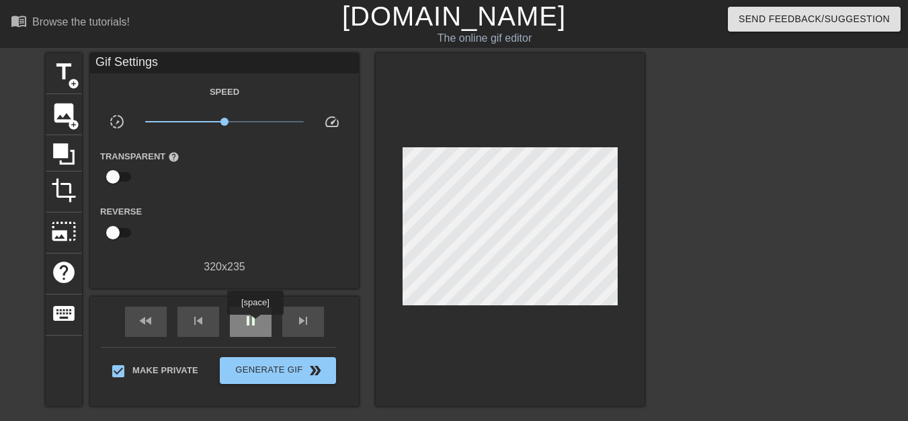
click at [255, 324] on span "pause" at bounding box center [251, 320] width 16 height 16
click at [72, 83] on span "add_circle" at bounding box center [73, 83] width 11 height 11
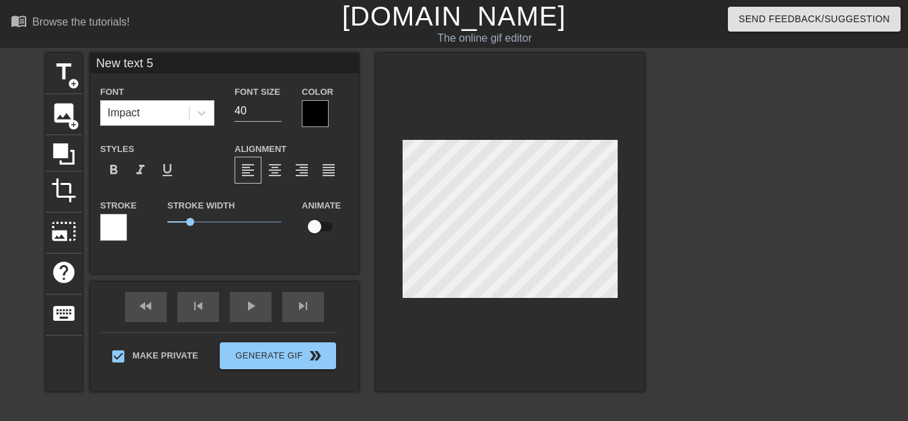
scroll to position [2, 4]
type input "New text"
type textarea "New text"
type input "New text"
type textarea "New text"
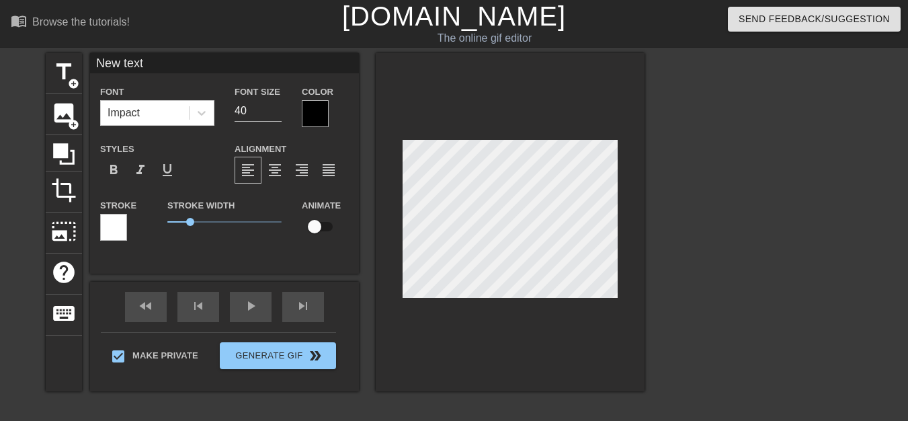
type input "New tex"
type textarea "New tex"
type input "New te"
type textarea "New te"
type input "New t"
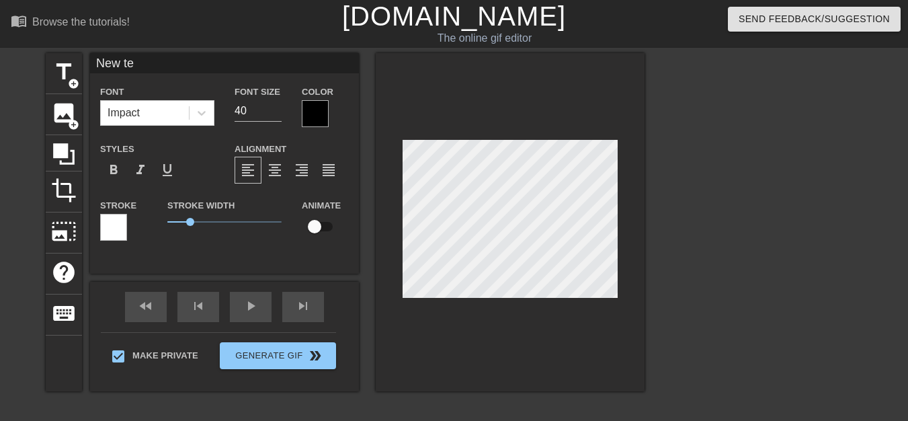
type textarea "New t"
type input "New"
type textarea "New"
type input "New"
type textarea "New"
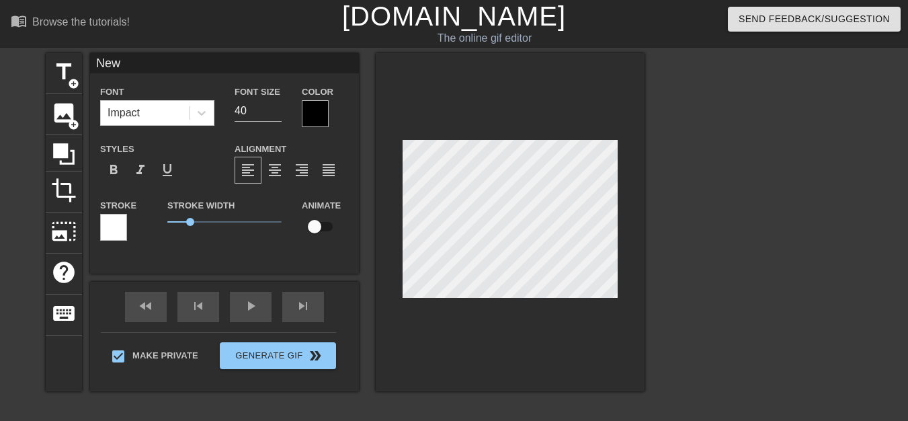
type input "Ne"
type textarea "Ne"
type input "N"
type textarea "N"
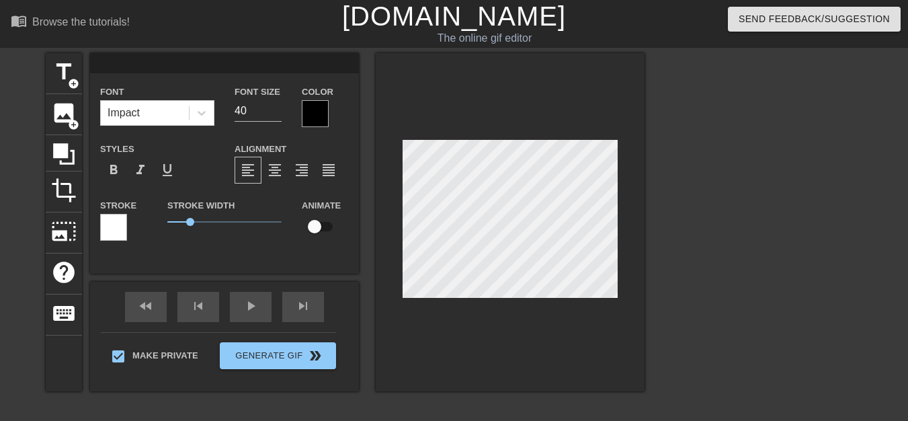
type input "Р"
type textarea "Р"
type input "РЮ"
type textarea "РЮ"
type input "РЮР"
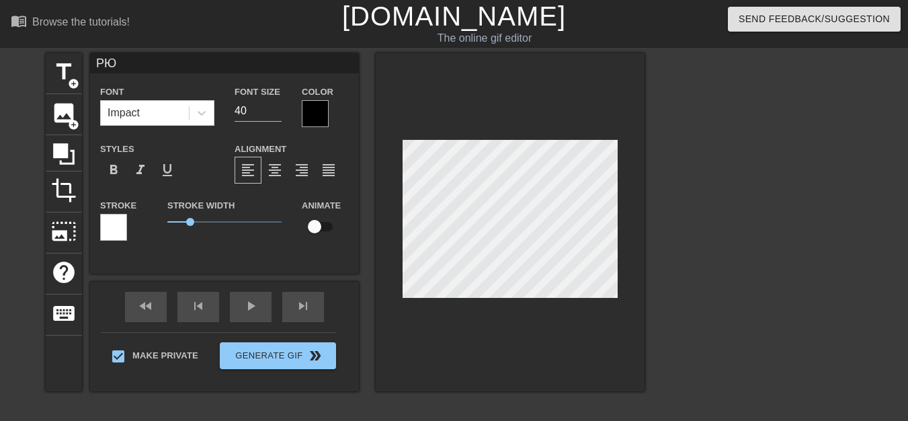
type textarea "РЮР"
type input "РЮРИ"
type textarea "РЮРИ"
type input "РЮРИК"
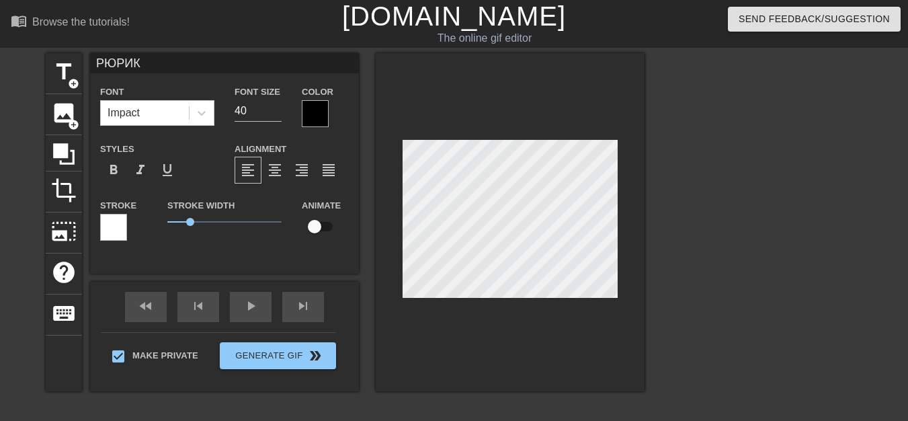
type textarea "РЮРИК"
type input "РЮРИКО"
type textarea "РЮРИКО"
type input "РЮРИКОВ"
type textarea "РЮРИКОВ"
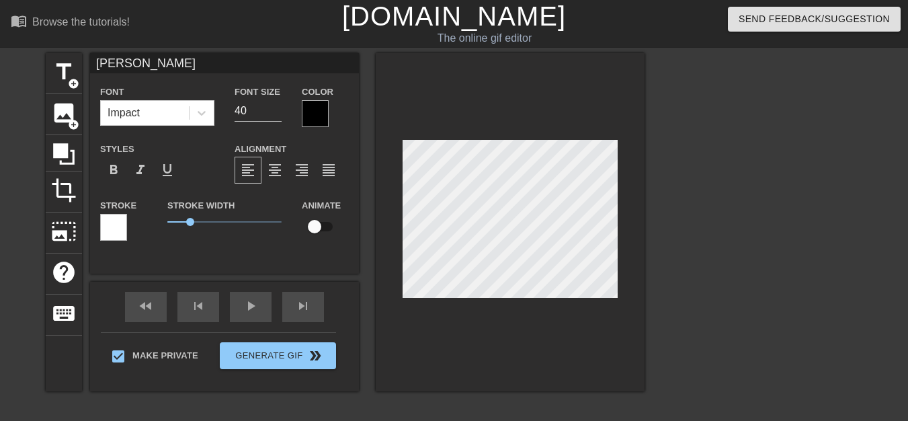
type input "РЮРИКОВН"
type textarea "РЮРИКОВН"
type input "РЮРИКОВНА"
type textarea "РЮРИКОВНА"
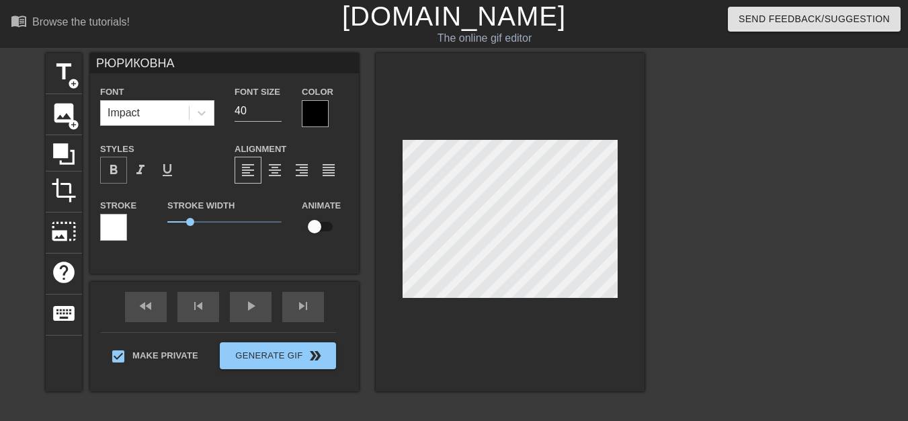
click at [108, 173] on span "format_bold" at bounding box center [113, 170] width 16 height 16
click at [259, 310] on div "play_arrow" at bounding box center [251, 307] width 42 height 30
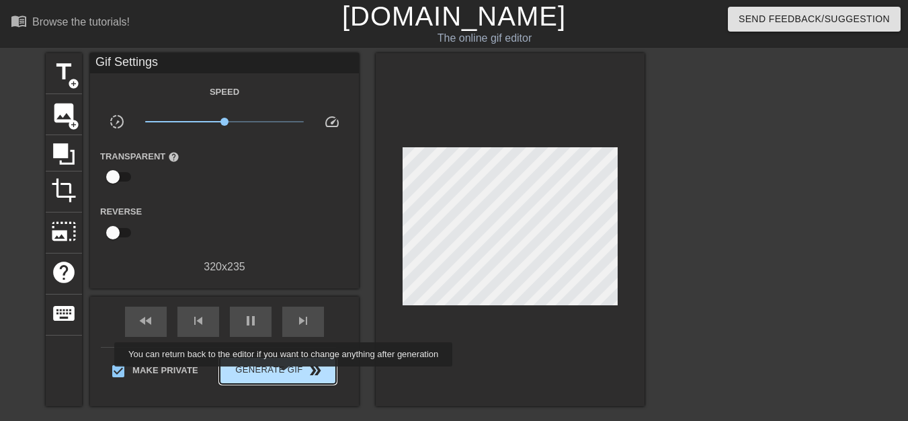
click at [283, 374] on span "Generate Gif double_arrow" at bounding box center [277, 370] width 105 height 16
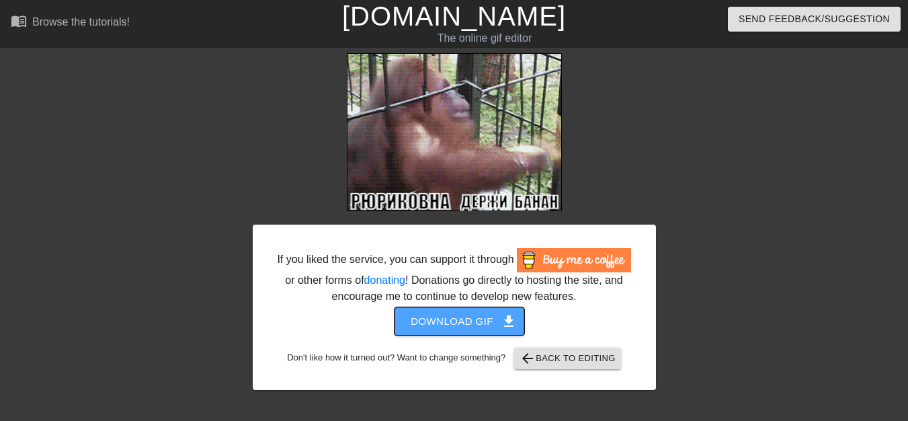
click at [472, 323] on span "Download gif get_app" at bounding box center [458, 320] width 97 height 17
